Goal: Information Seeking & Learning: Learn about a topic

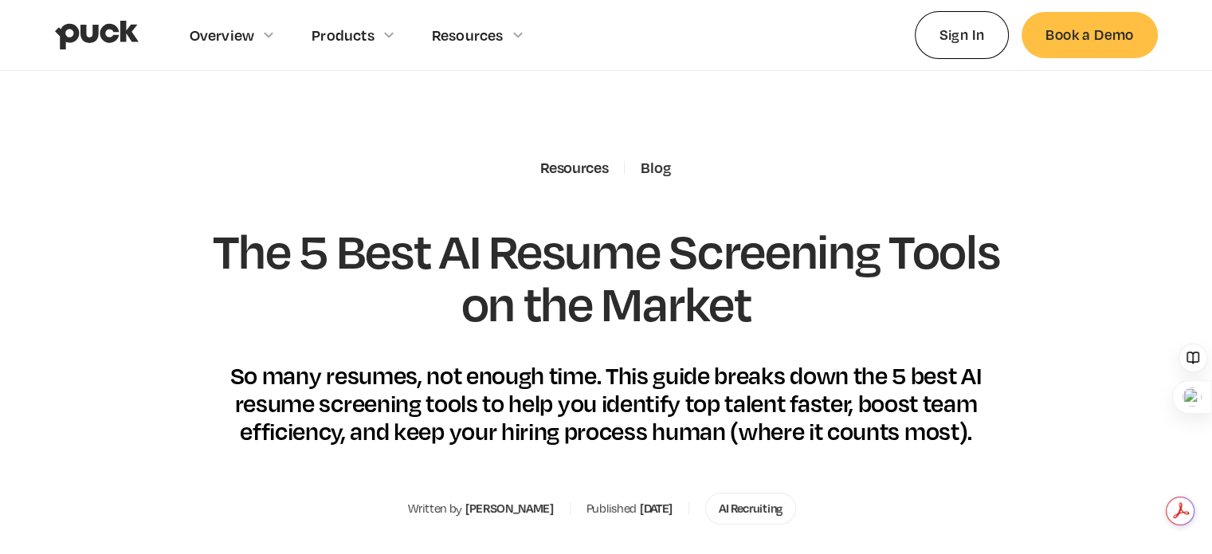
click at [950, 349] on div "The 5 Best AI Resume Screening Tools on the Market So many resumes, not enough …" at bounding box center [606, 334] width 835 height 221
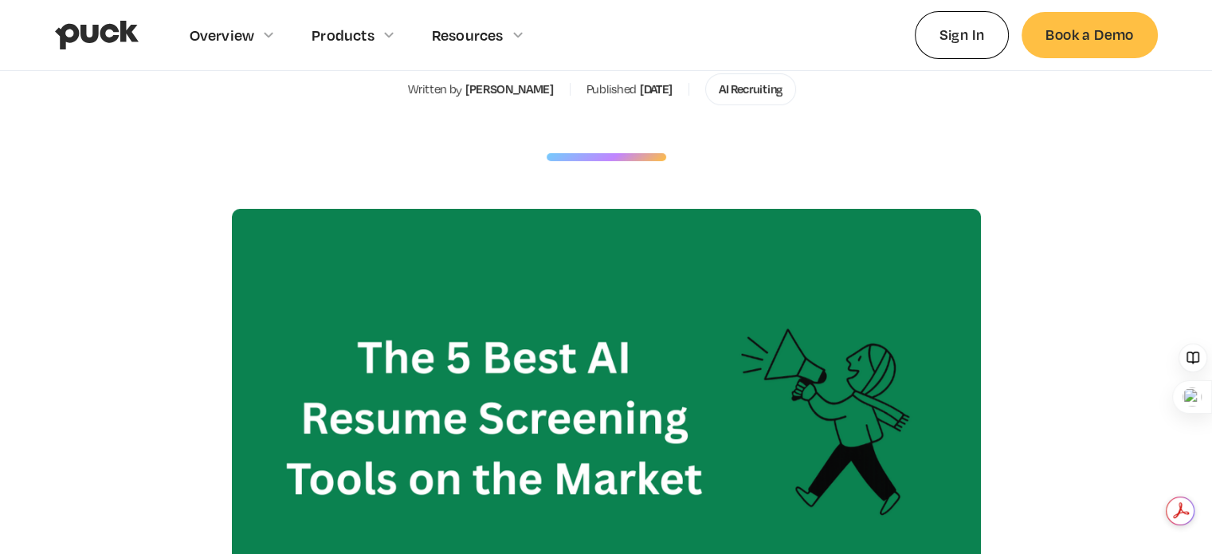
scroll to position [421, 0]
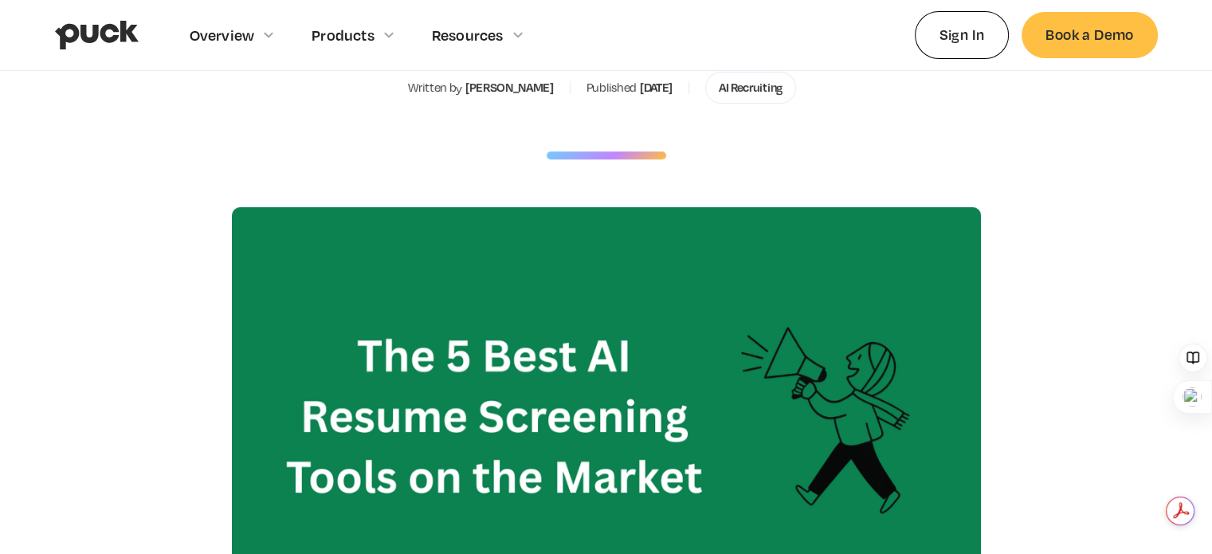
click at [777, 92] on div "AI Recruiting" at bounding box center [751, 87] width 64 height 14
click at [758, 88] on div "AI Recruiting" at bounding box center [751, 87] width 64 height 14
click at [744, 96] on div "AI Recruiting" at bounding box center [750, 88] width 91 height 32
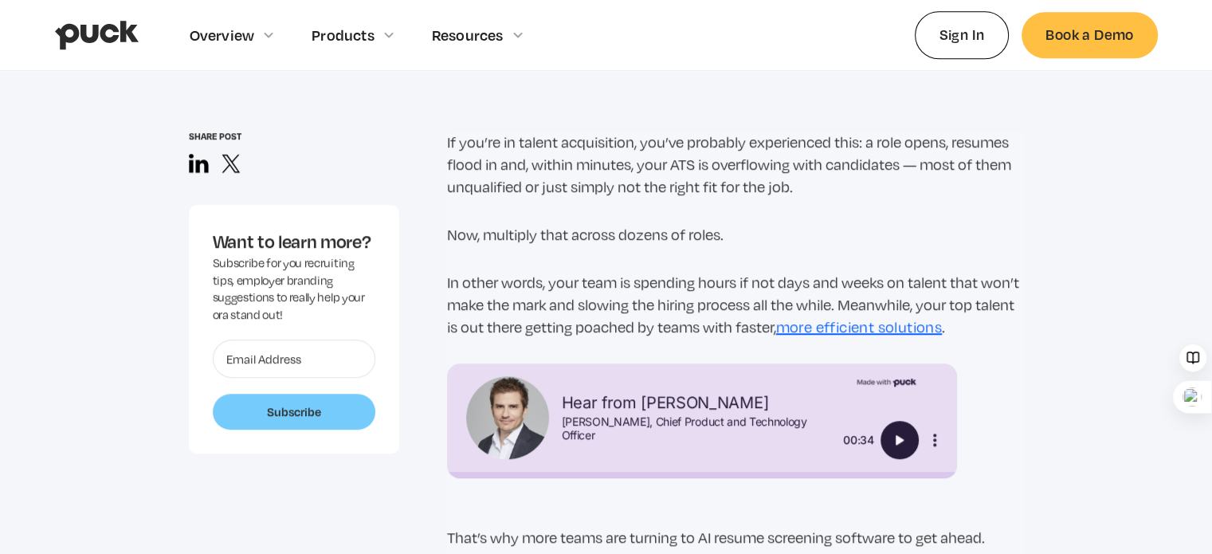
scroll to position [1069, 0]
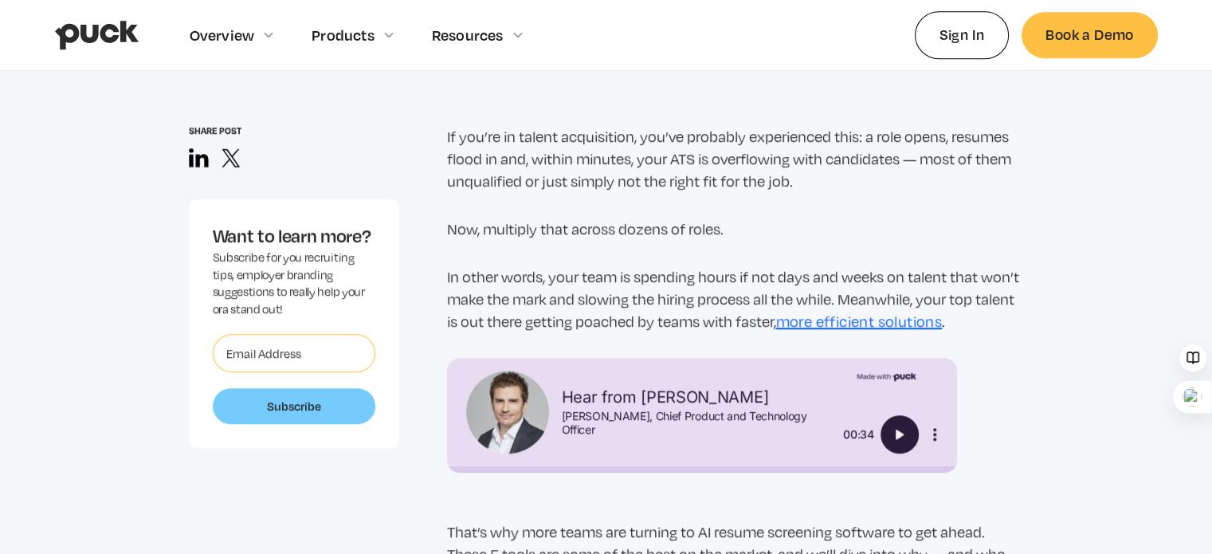
click at [322, 334] on input "Want to learn more?" at bounding box center [294, 353] width 163 height 38
type input "moatisil@gmail.com"
click at [287, 394] on input "Subscribe" at bounding box center [294, 406] width 163 height 37
type input "Please wait..."
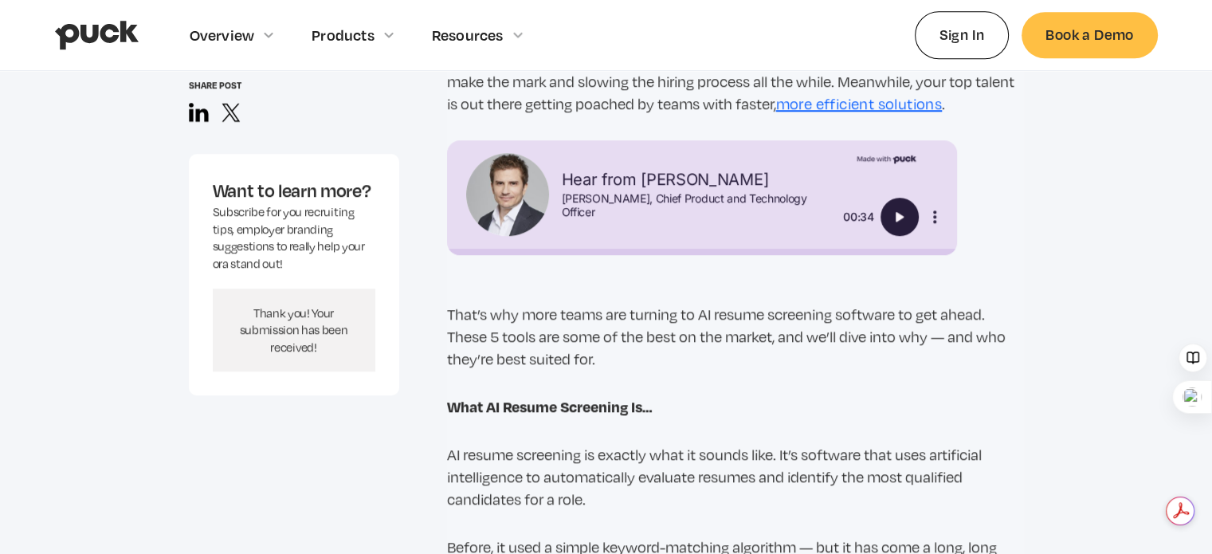
scroll to position [1287, 0]
click at [909, 104] on link "more efficient solutions" at bounding box center [859, 103] width 167 height 18
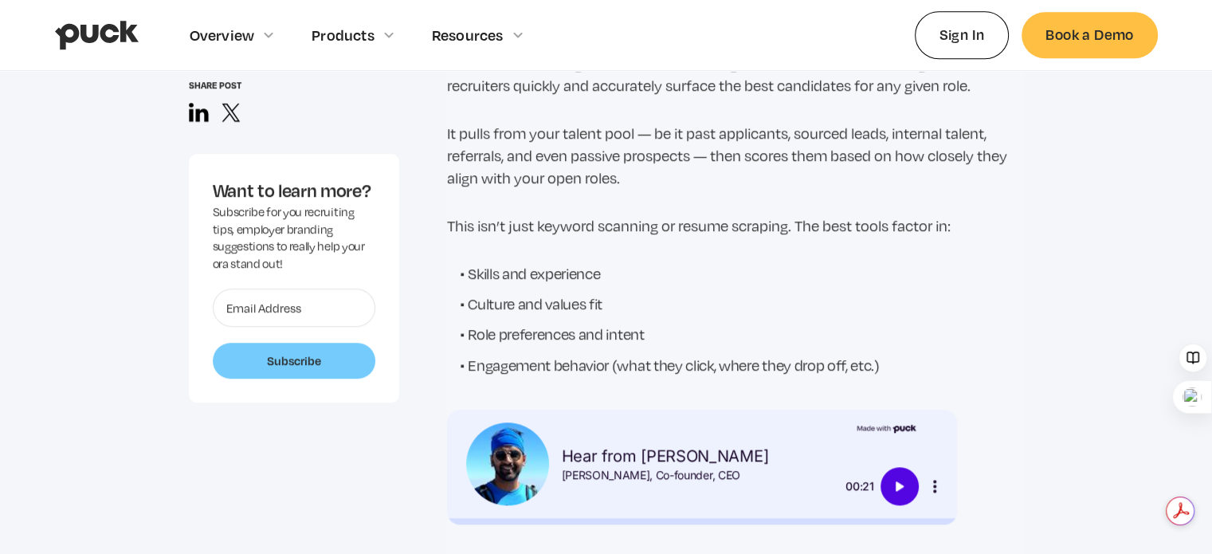
scroll to position [1157, 0]
